Goal: Use online tool/utility

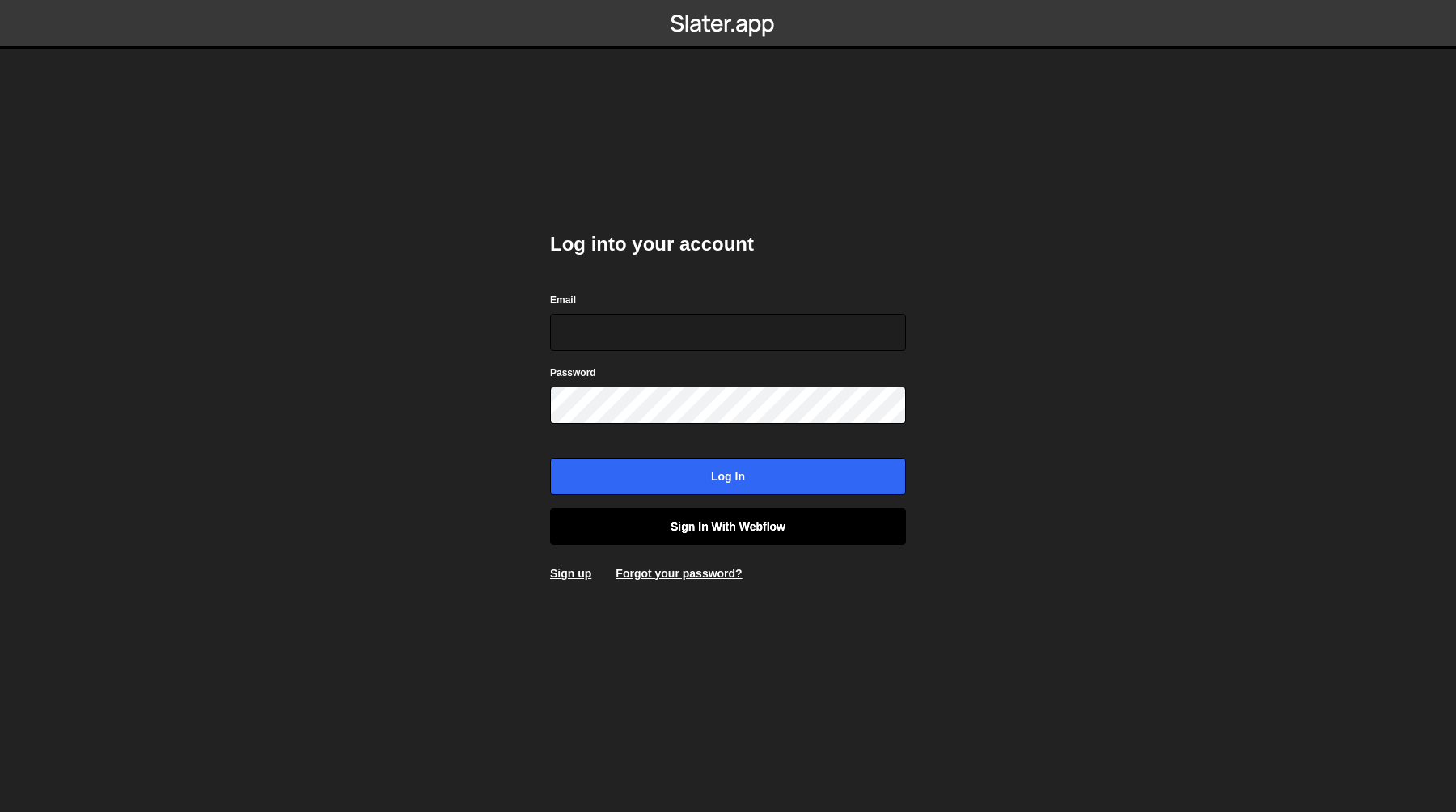
click at [755, 520] on link "Sign in with Webflow" at bounding box center [728, 526] width 356 height 38
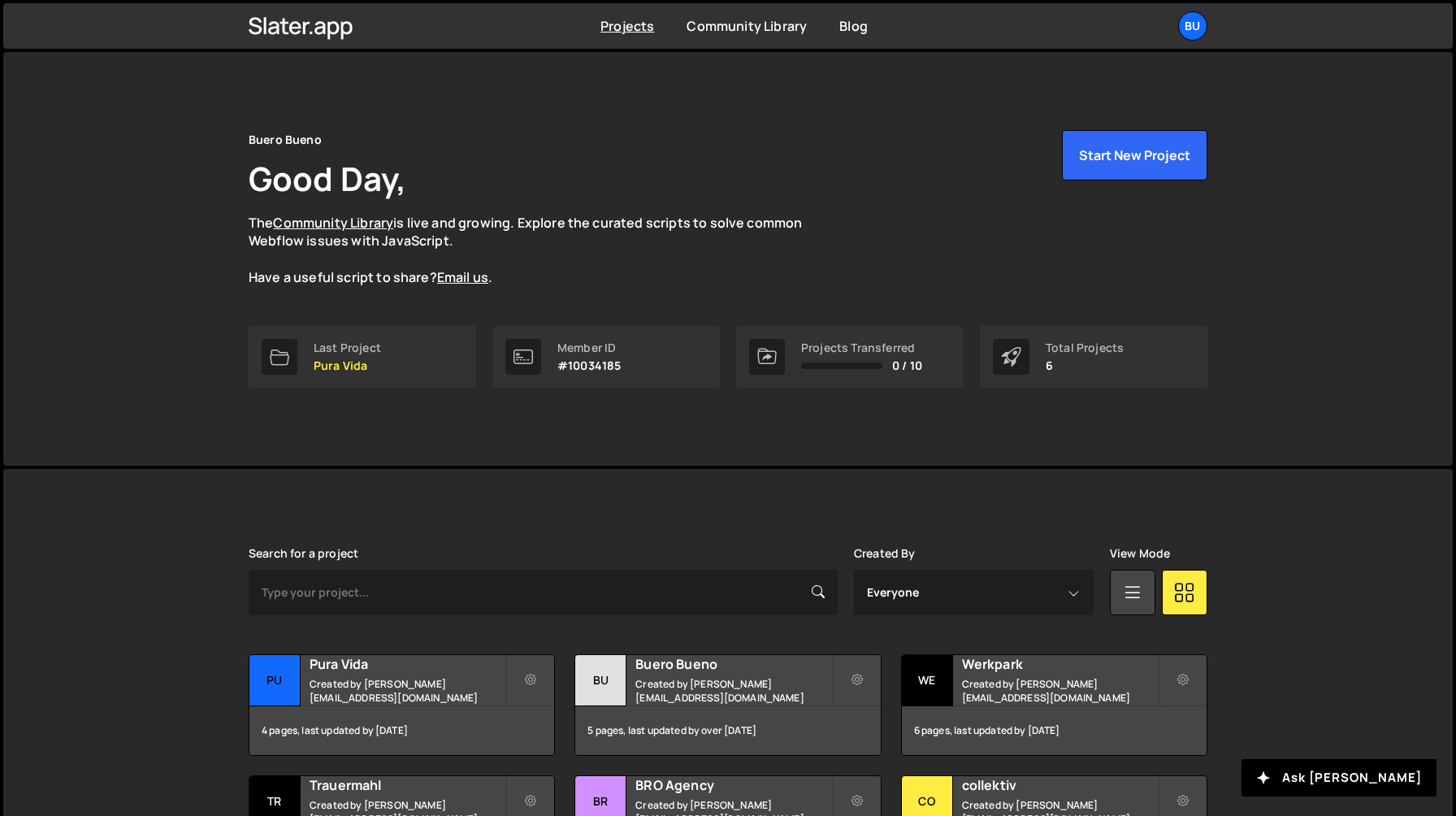
scroll to position [142, 0]
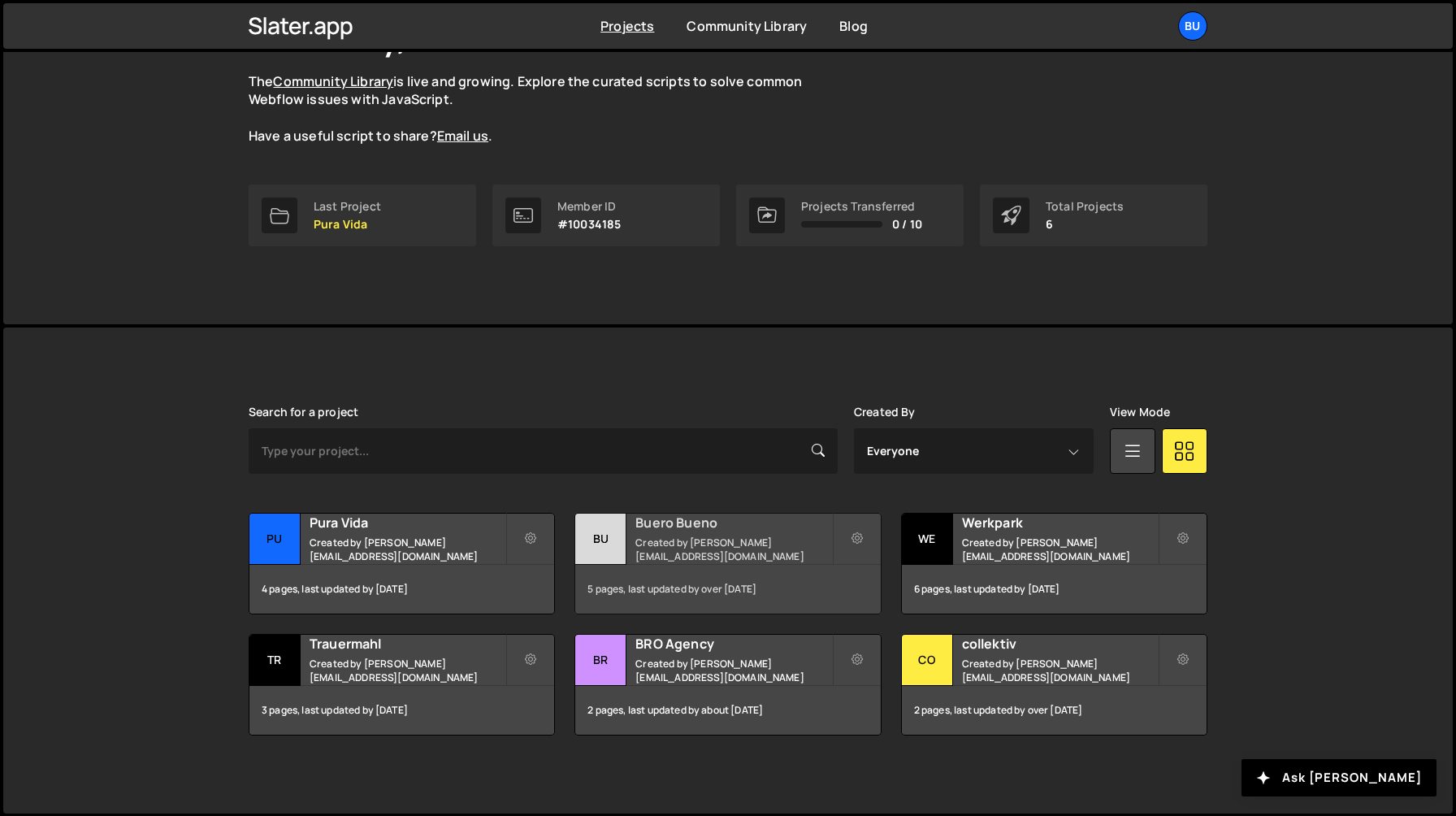
click at [685, 538] on div "Buero Bueno Created by [PERSON_NAME][EMAIL_ADDRESS][DOMAIN_NAME]" at bounding box center [727, 538] width 304 height 51
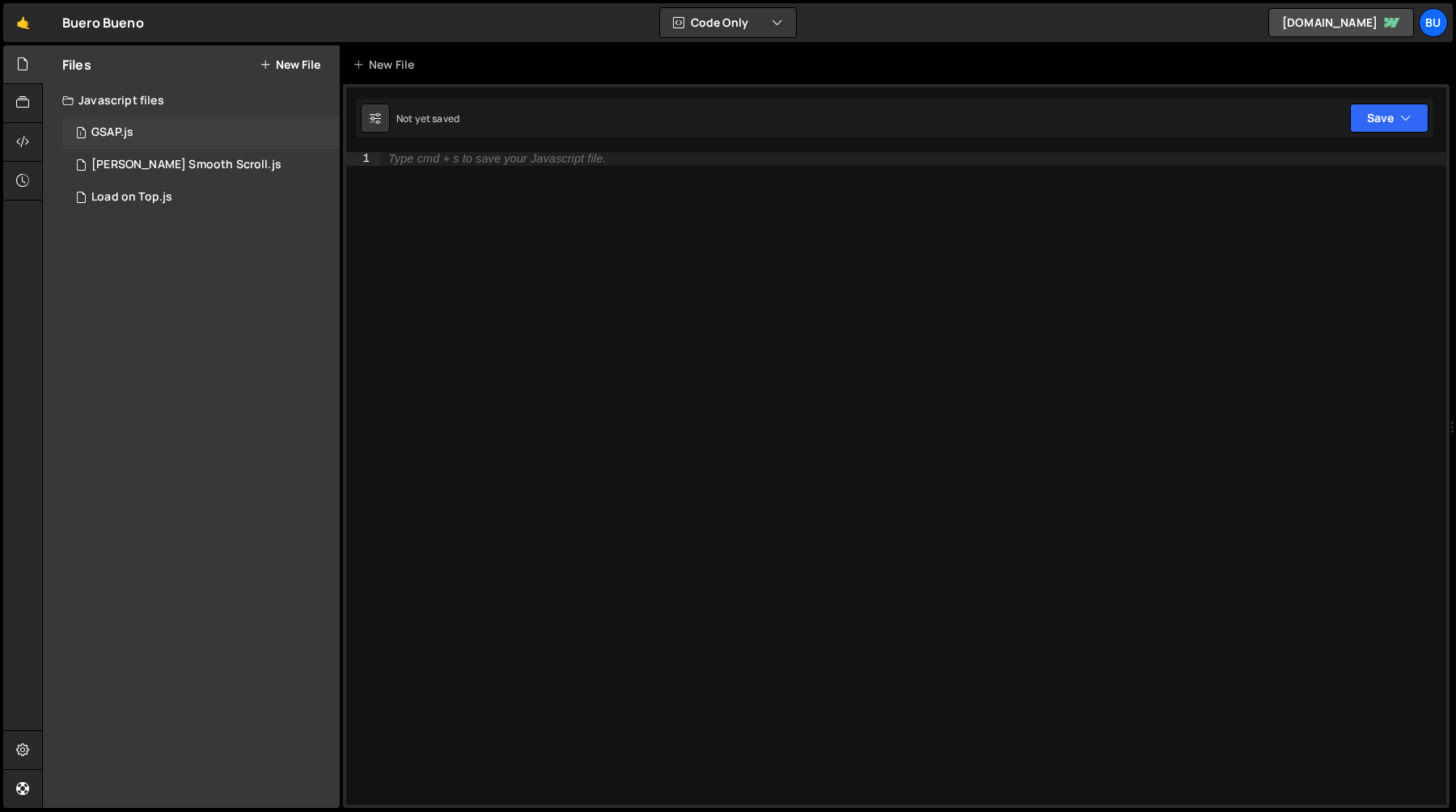
click at [140, 125] on div "1 GSAP.js 0" at bounding box center [201, 132] width 277 height 32
click at [141, 184] on div "1 Load on Top.js 0" at bounding box center [201, 197] width 277 height 32
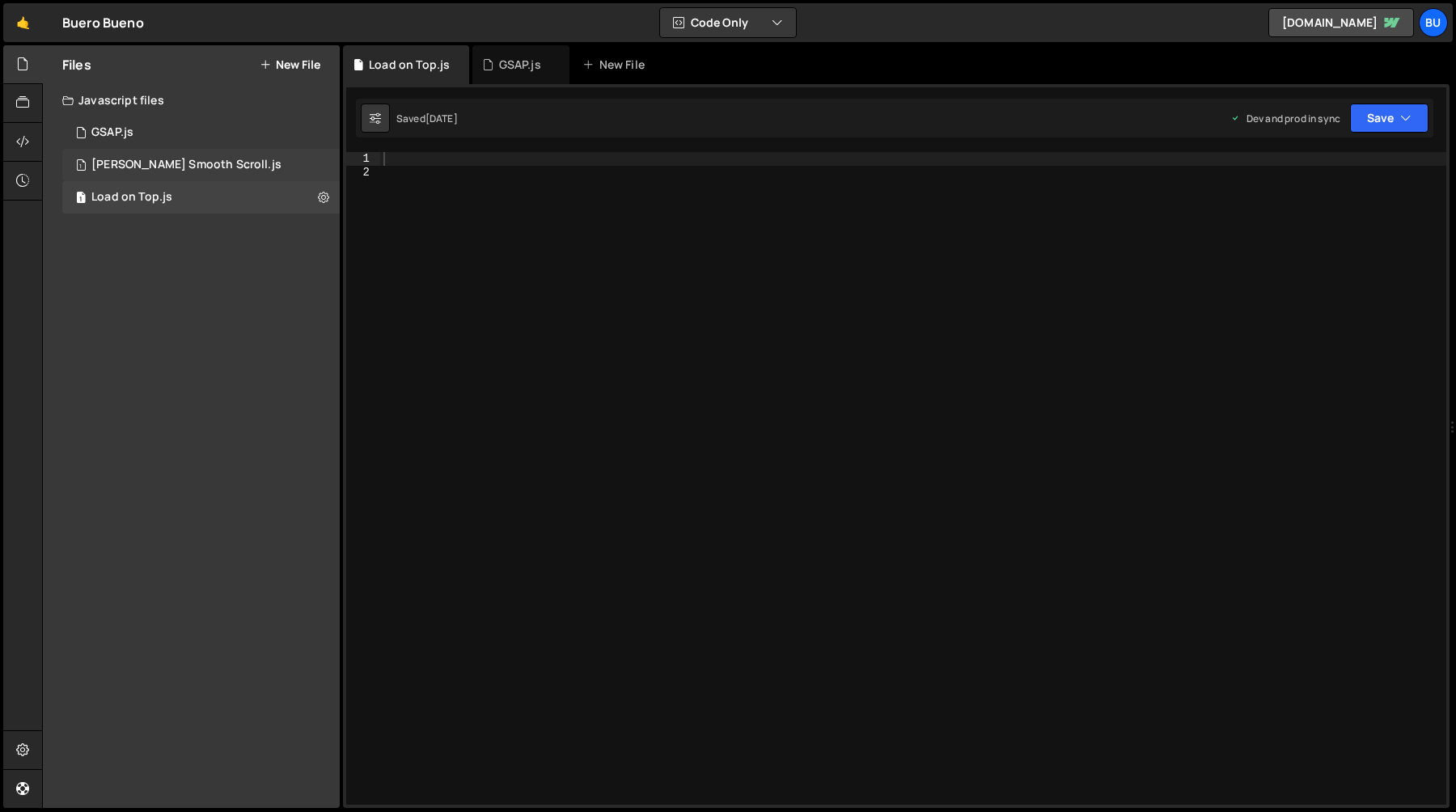
click at [139, 160] on div "Lenis Smooth Scroll.js" at bounding box center [187, 165] width 190 height 15
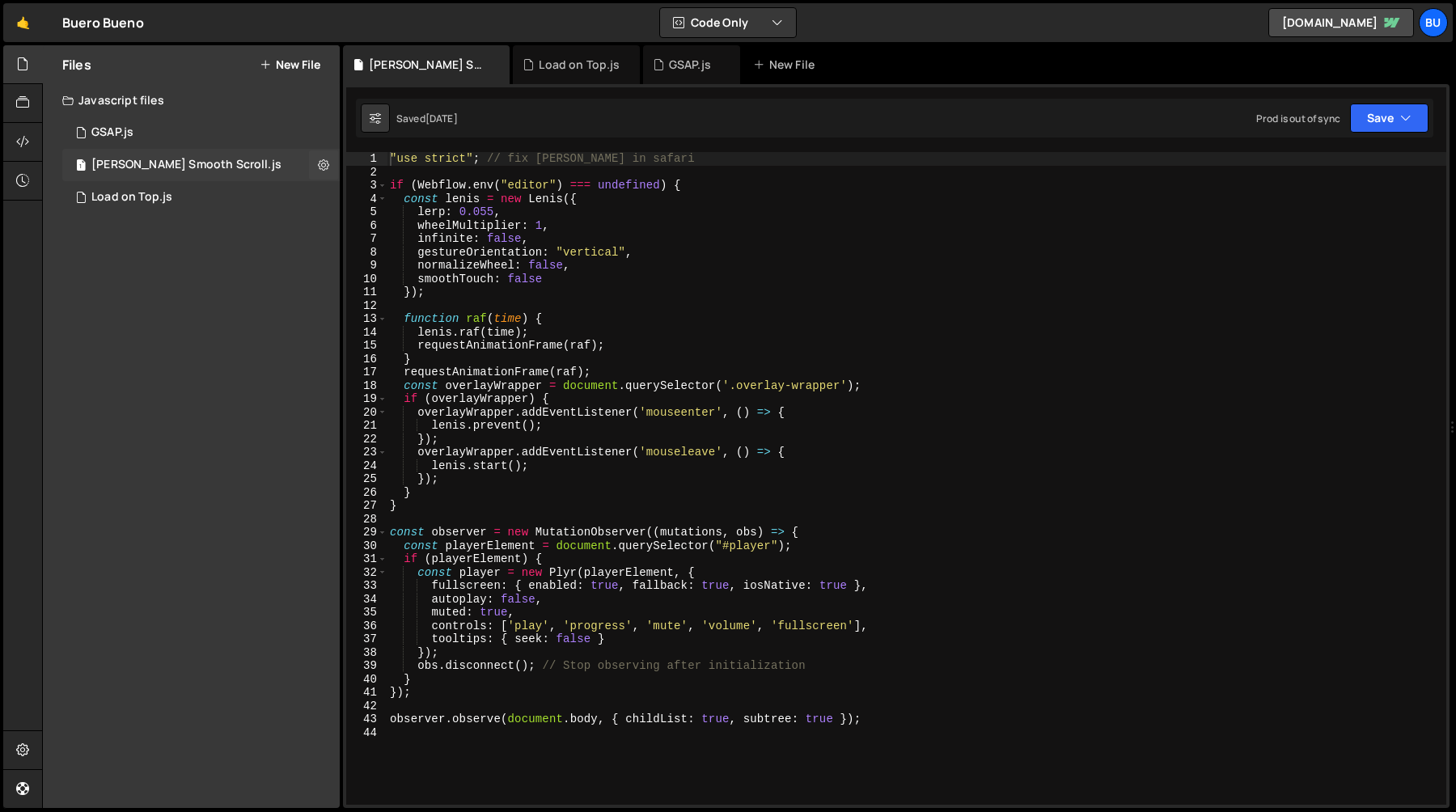
scroll to position [629, 0]
